Goal: Find specific page/section: Find specific page/section

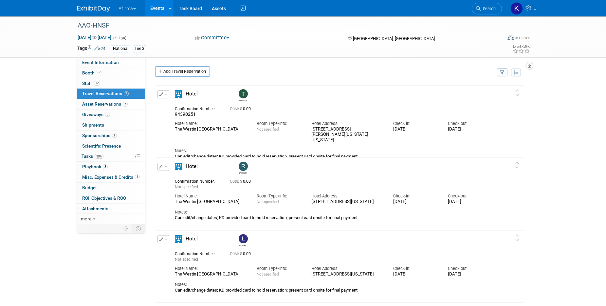
click at [156, 13] on link "Events" at bounding box center [157, 8] width 24 height 16
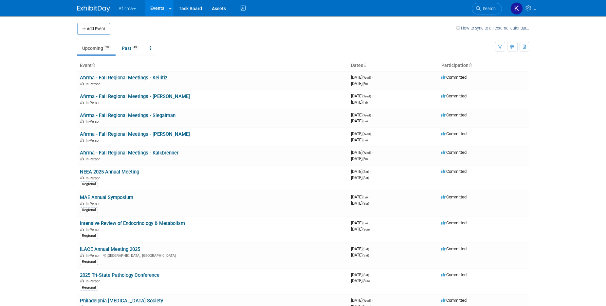
click at [130, 8] on button "Afirma" at bounding box center [131, 7] width 26 height 14
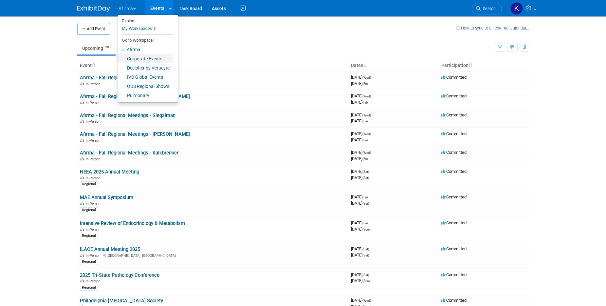
click at [141, 58] on link "Corporate Events" at bounding box center [145, 58] width 55 height 9
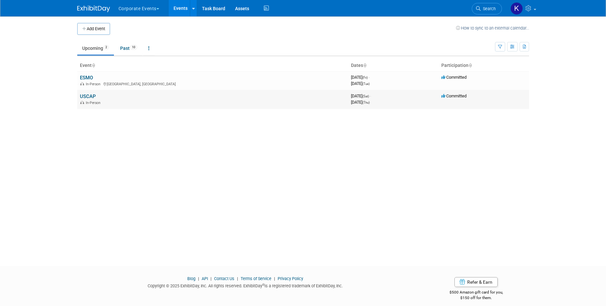
click at [87, 96] on link "USCAP" at bounding box center [88, 96] width 16 height 6
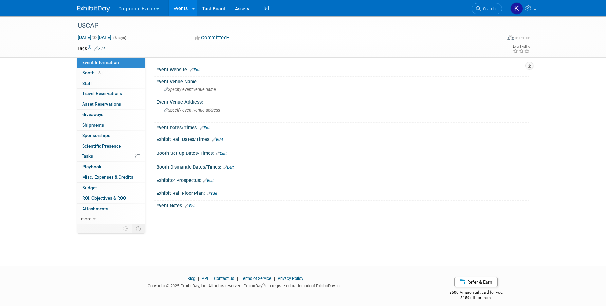
click at [101, 48] on link "Edit" at bounding box center [99, 48] width 11 height 5
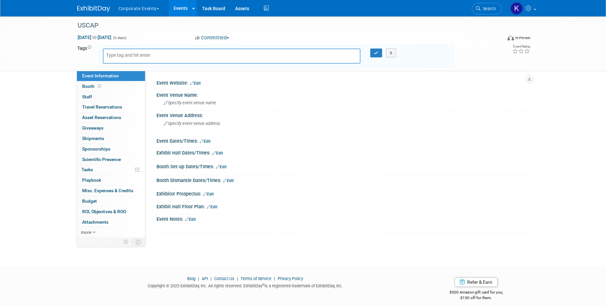
click at [135, 55] on input "text" at bounding box center [132, 55] width 52 height 7
click at [390, 48] on button "X" at bounding box center [391, 52] width 10 height 9
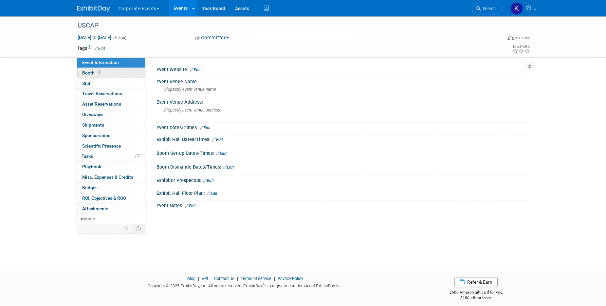
click at [99, 78] on link "Booth" at bounding box center [111, 73] width 68 height 10
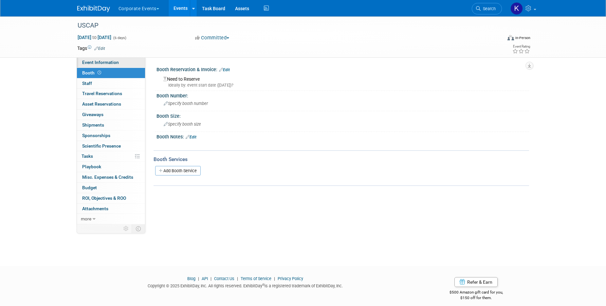
click at [101, 66] on link "Event Information" at bounding box center [111, 62] width 68 height 10
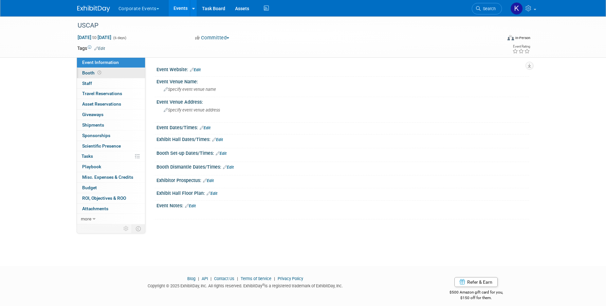
click at [101, 76] on link "Booth" at bounding box center [111, 73] width 68 height 10
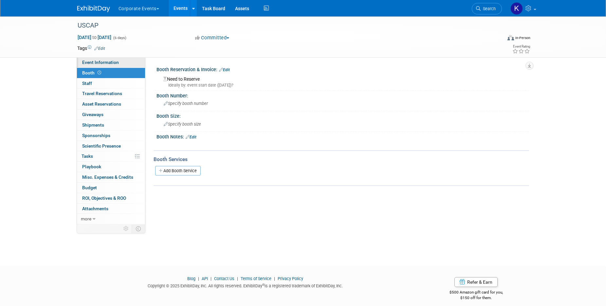
click at [117, 64] on span "Event Information" at bounding box center [100, 62] width 37 height 5
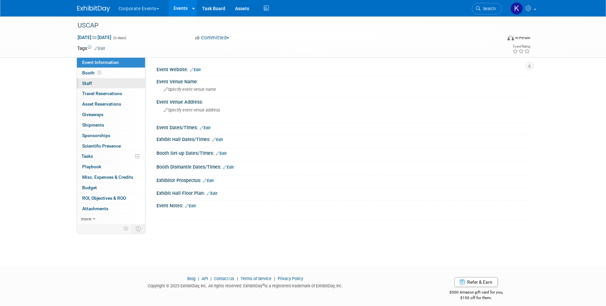
click at [107, 84] on link "0 Staff 0" at bounding box center [111, 83] width 68 height 10
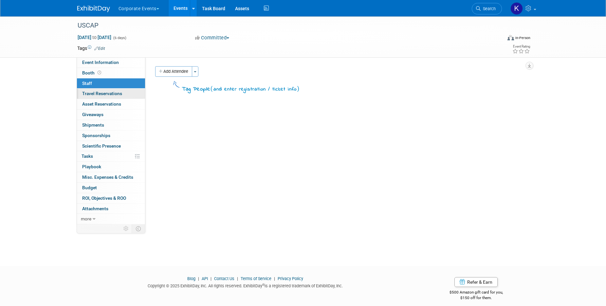
click at [107, 93] on span "Travel Reservations 0" at bounding box center [102, 93] width 40 height 5
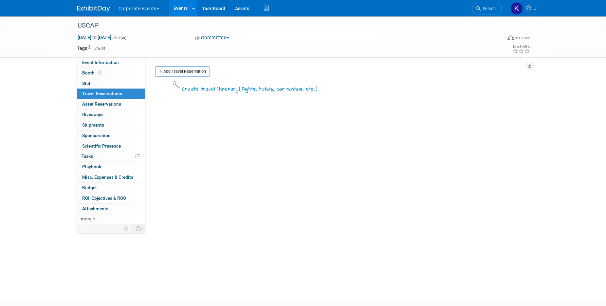
click at [180, 4] on link "Events" at bounding box center [181, 8] width 24 height 16
